Goal: Navigation & Orientation: Find specific page/section

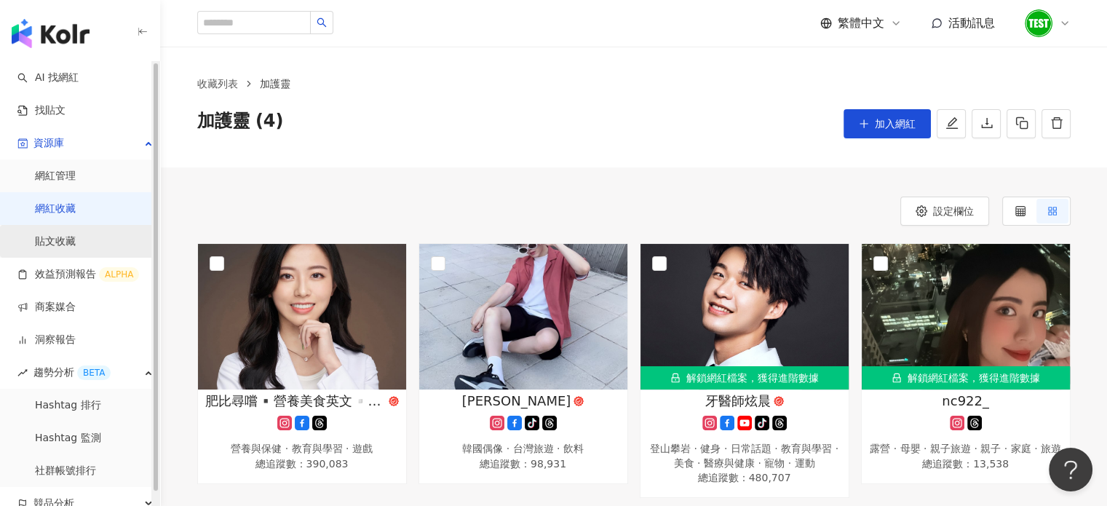
click at [76, 236] on link "貼文收藏" at bounding box center [55, 241] width 41 height 15
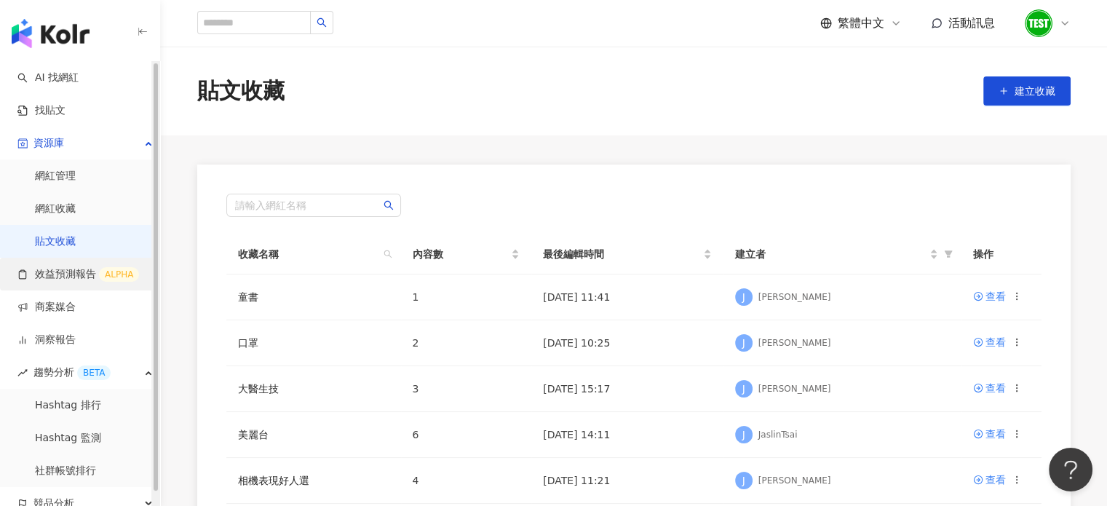
click at [79, 267] on link "效益預測報告 ALPHA" at bounding box center [78, 274] width 122 height 15
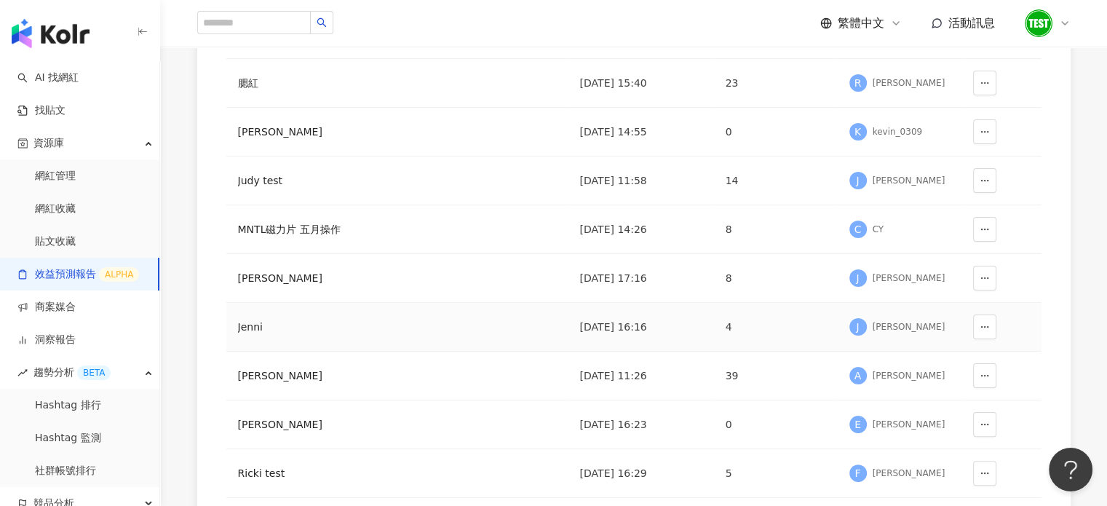
scroll to position [489, 0]
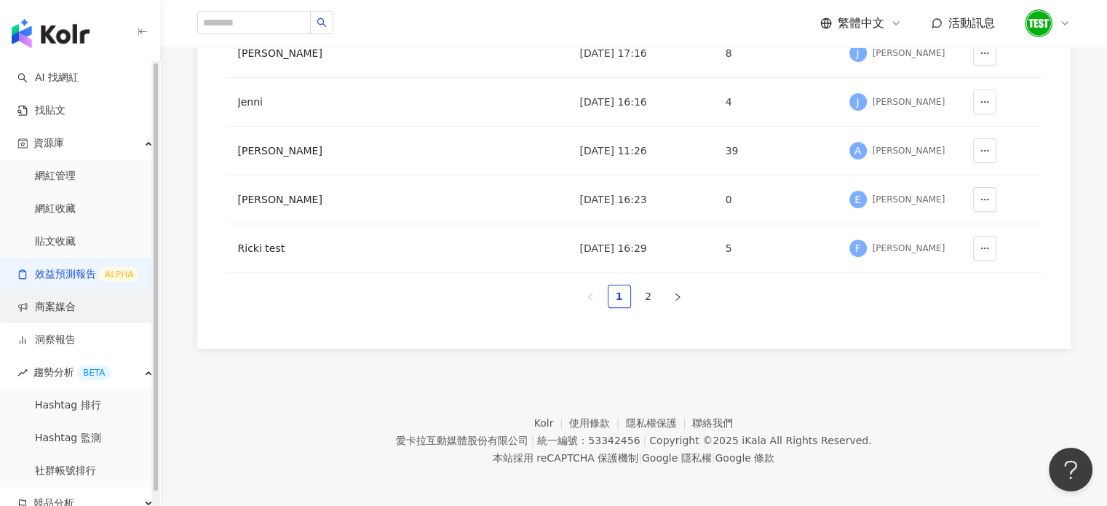
click at [76, 314] on link "商案媒合" at bounding box center [46, 307] width 58 height 15
